Goal: Navigation & Orientation: Find specific page/section

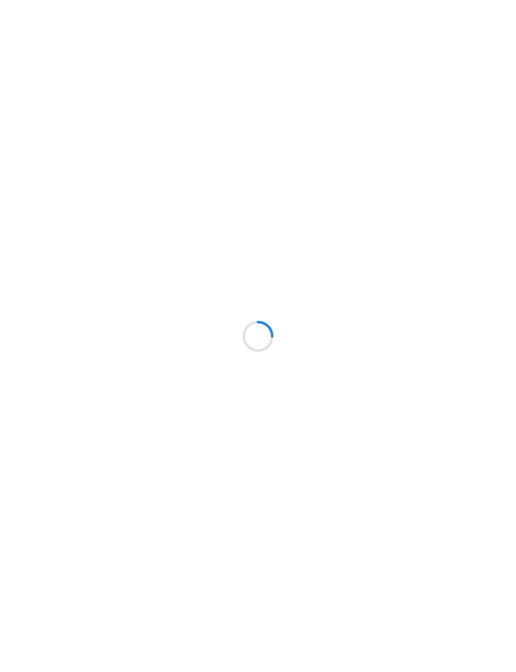
scroll to position [126, 0]
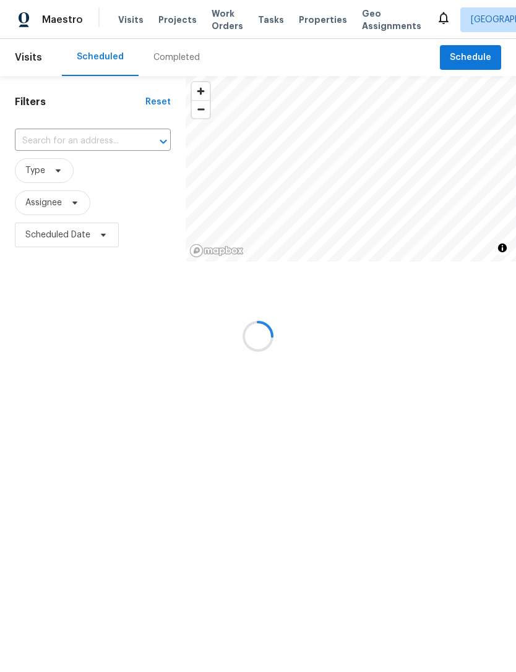
scroll to position [40, 0]
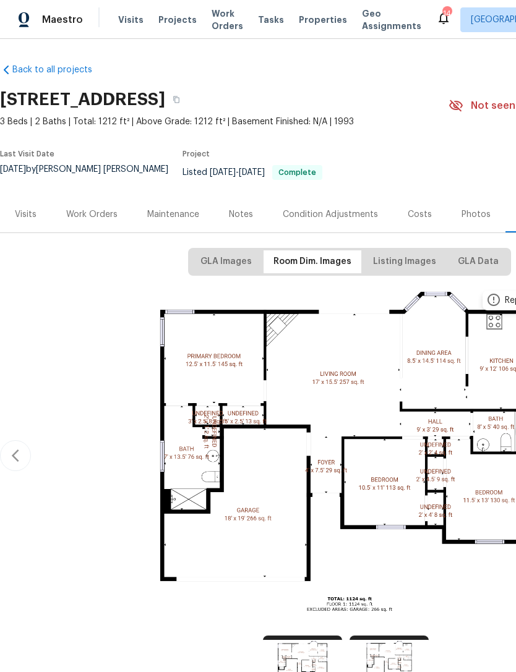
scroll to position [0, 128]
